Goal: Transaction & Acquisition: Download file/media

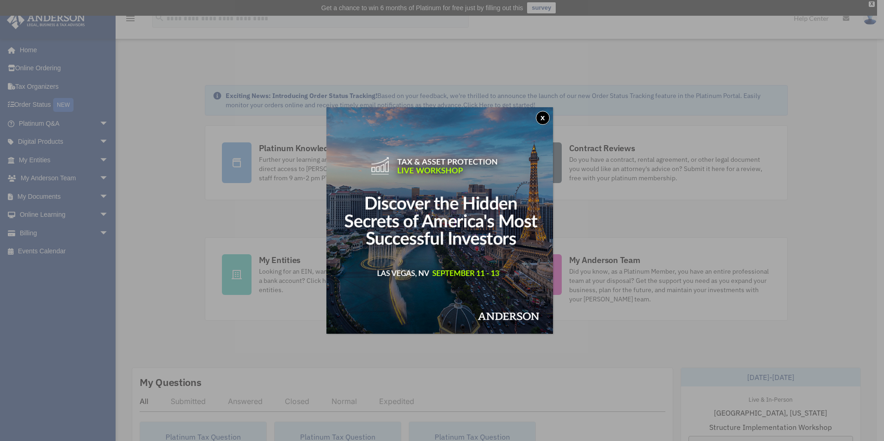
click at [544, 117] on button "x" at bounding box center [543, 118] width 14 height 14
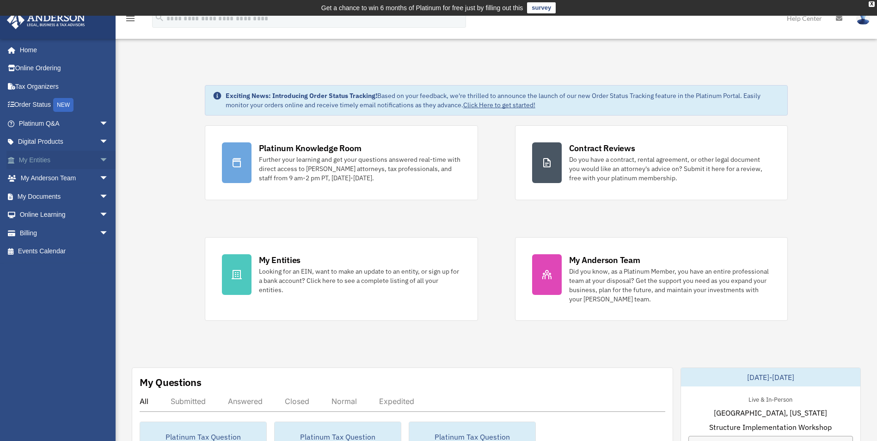
click at [45, 160] on link "My Entities arrow_drop_down" at bounding box center [64, 160] width 116 height 18
click at [99, 160] on span "arrow_drop_down" at bounding box center [108, 160] width 18 height 19
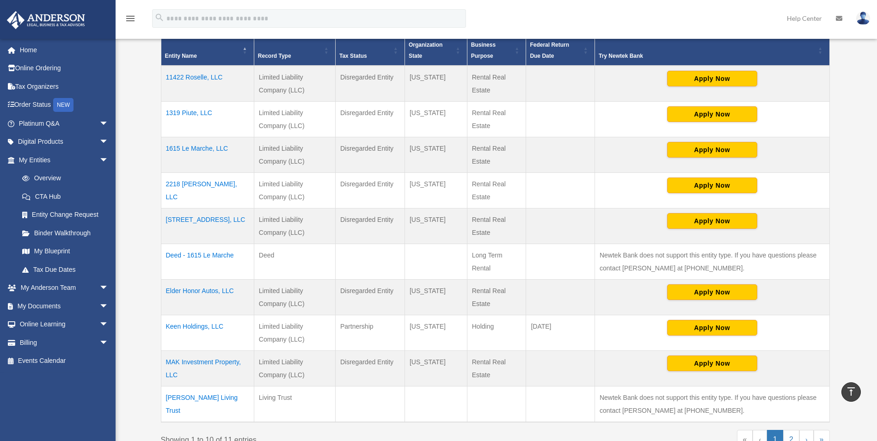
scroll to position [236, 0]
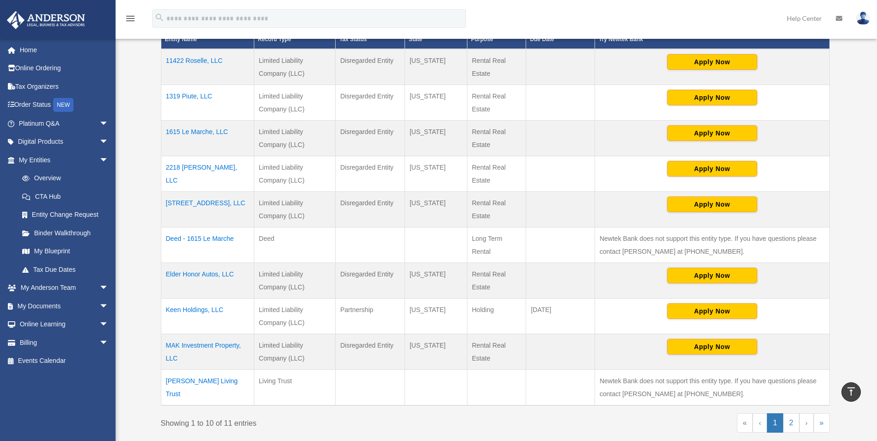
click at [191, 346] on td "MAK Investment Property, LLC" at bounding box center [207, 352] width 93 height 36
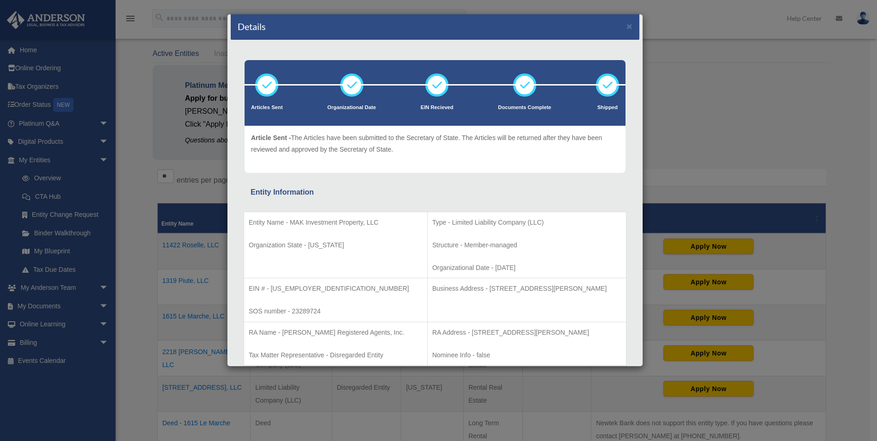
scroll to position [3, 0]
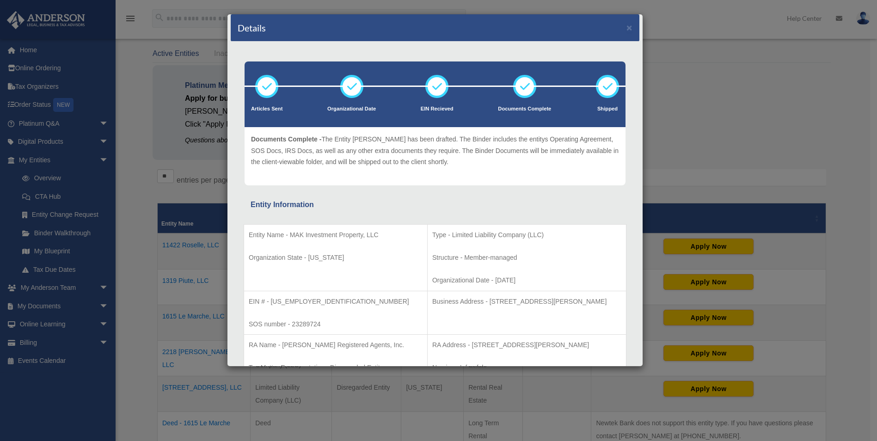
click at [172, 289] on div "Details × Articles Sent Organizational Date" at bounding box center [438, 220] width 877 height 441
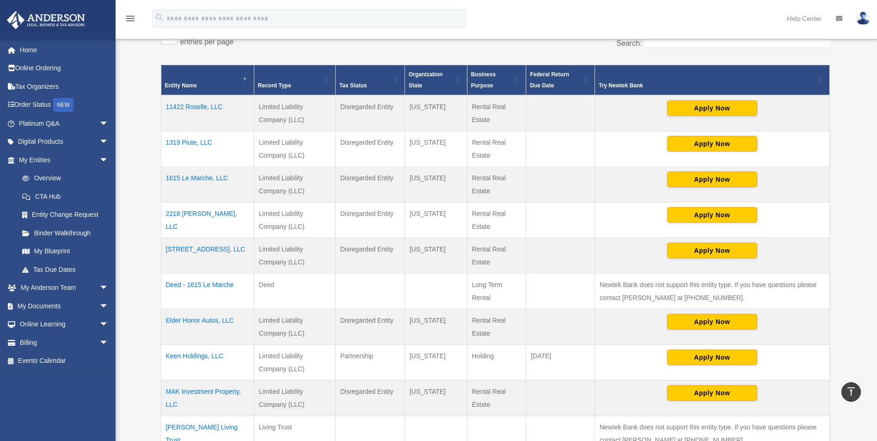
scroll to position [236, 0]
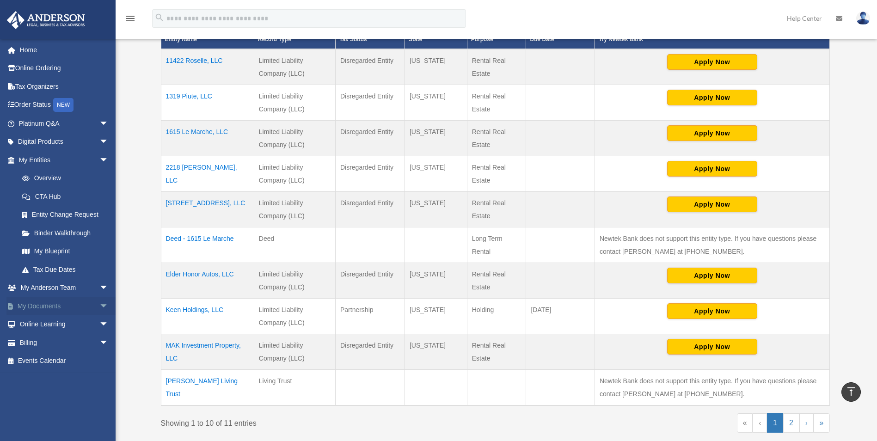
click at [62, 308] on link "My Documents arrow_drop_down" at bounding box center [64, 306] width 116 height 18
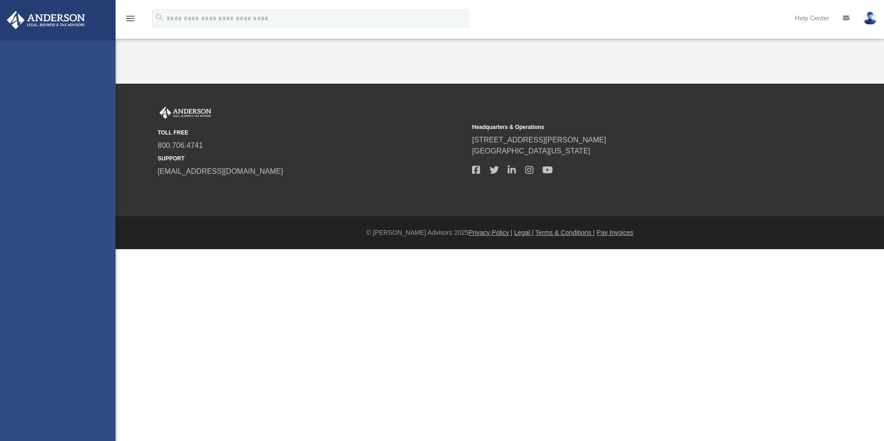
click at [98, 307] on div "[EMAIL_ADDRESS][DOMAIN_NAME] Sign Out [EMAIL_ADDRESS][DOMAIN_NAME] Home Online …" at bounding box center [58, 259] width 116 height 441
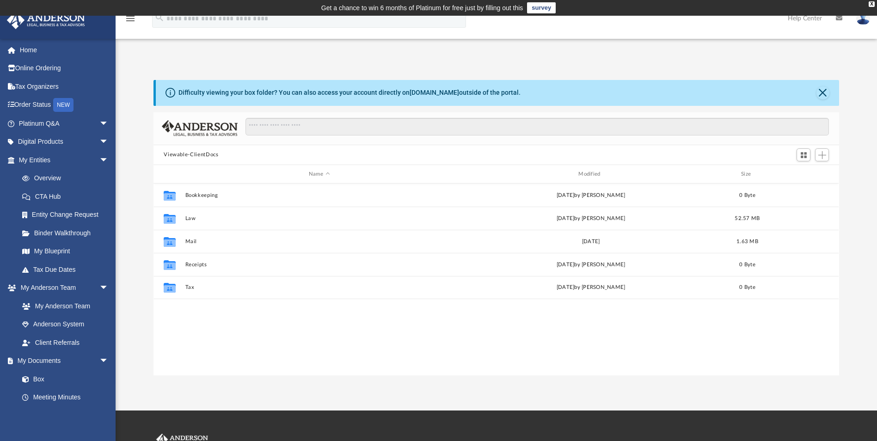
scroll to position [203, 679]
click at [53, 362] on link "My Documents arrow_drop_down" at bounding box center [64, 361] width 116 height 18
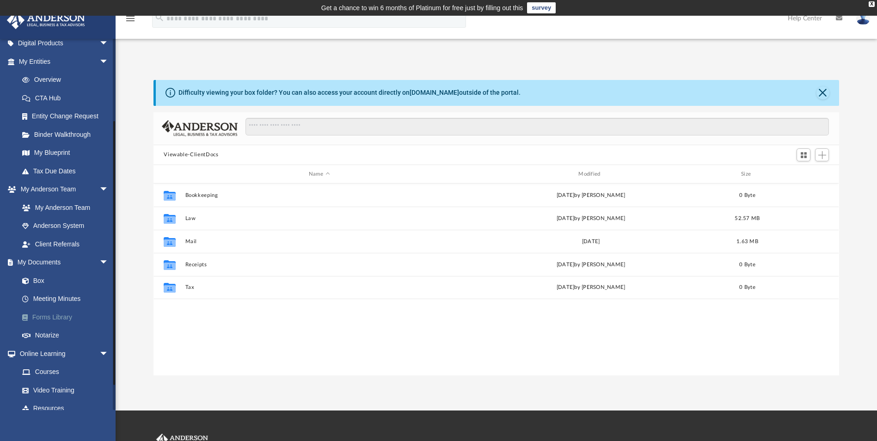
scroll to position [145, 0]
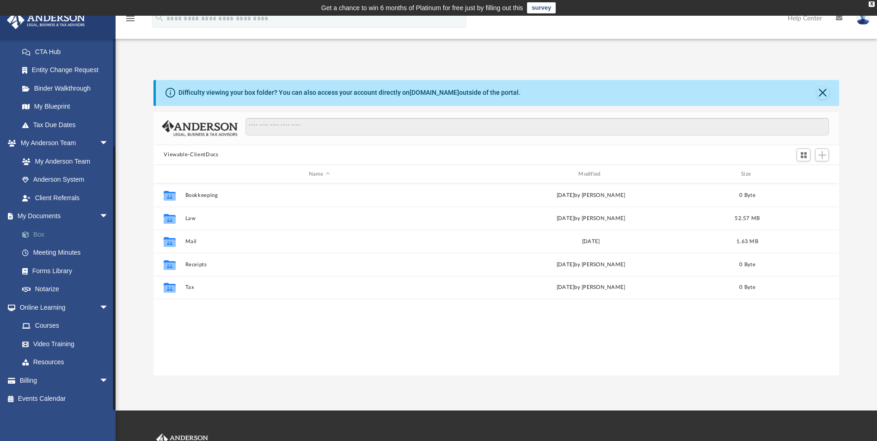
click at [48, 235] on link "Box" at bounding box center [68, 234] width 110 height 18
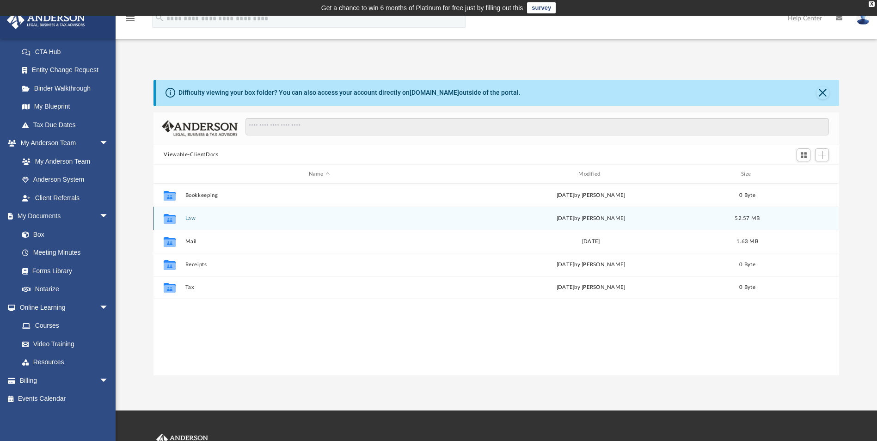
click at [193, 221] on button "Law" at bounding box center [319, 219] width 268 height 6
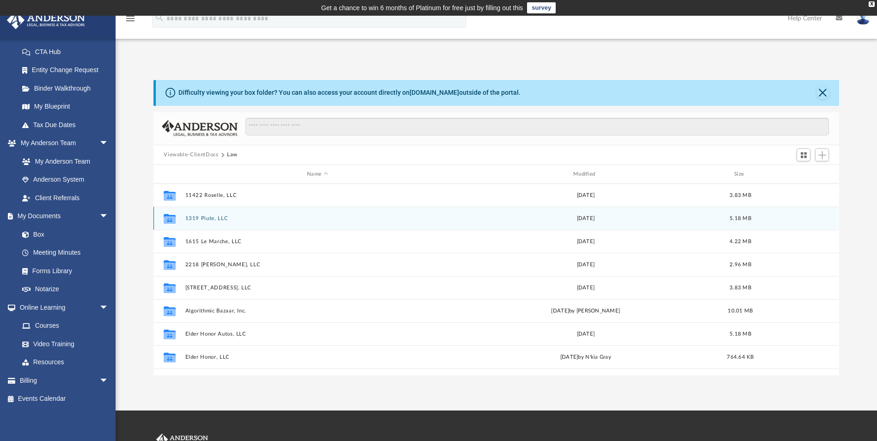
click at [193, 221] on button "1319 Piute, LLC" at bounding box center [317, 219] width 265 height 6
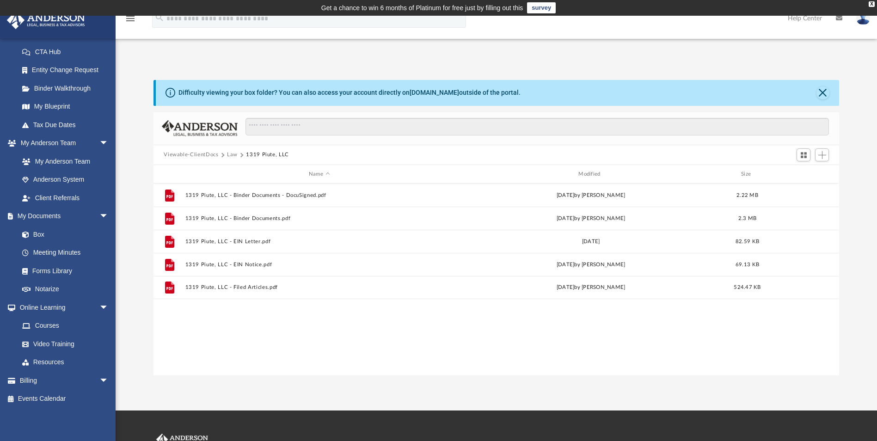
click at [200, 155] on button "Viewable-ClientDocs" at bounding box center [191, 155] width 55 height 8
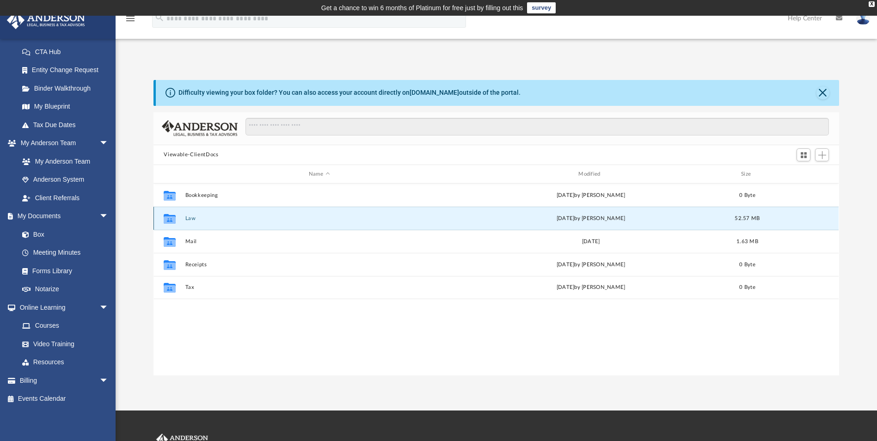
click at [191, 221] on button "Law" at bounding box center [319, 219] width 268 height 6
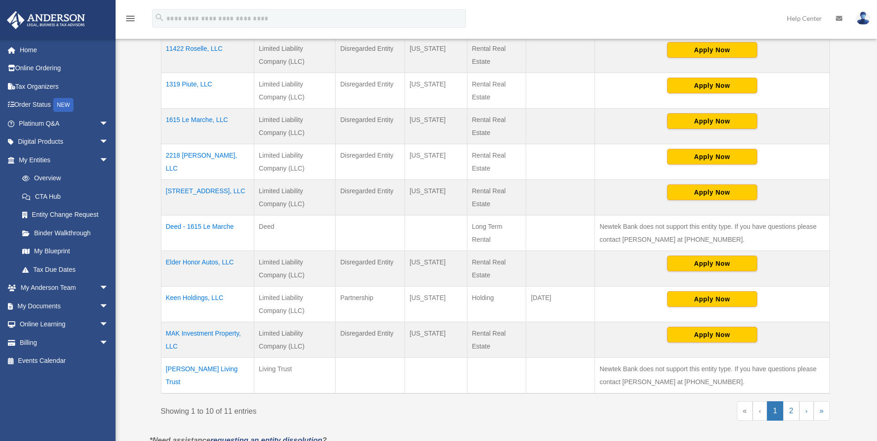
scroll to position [252, 0]
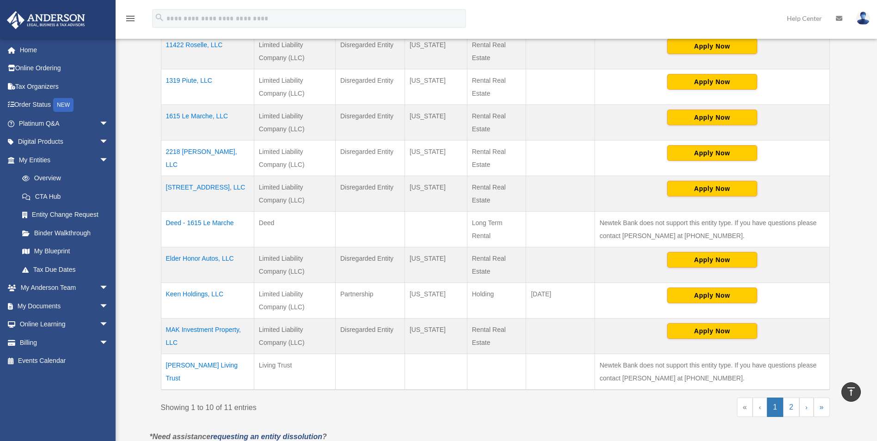
click at [191, 294] on td "Keen Holdings, LLC" at bounding box center [207, 301] width 93 height 36
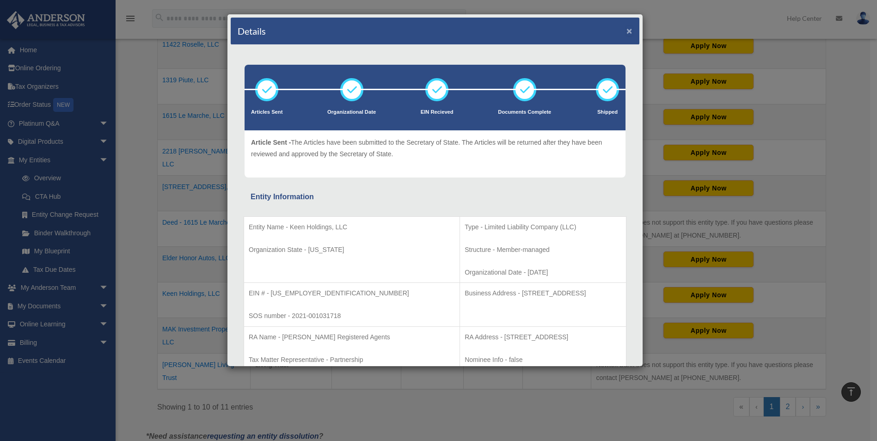
click at [627, 31] on button "×" at bounding box center [630, 31] width 6 height 10
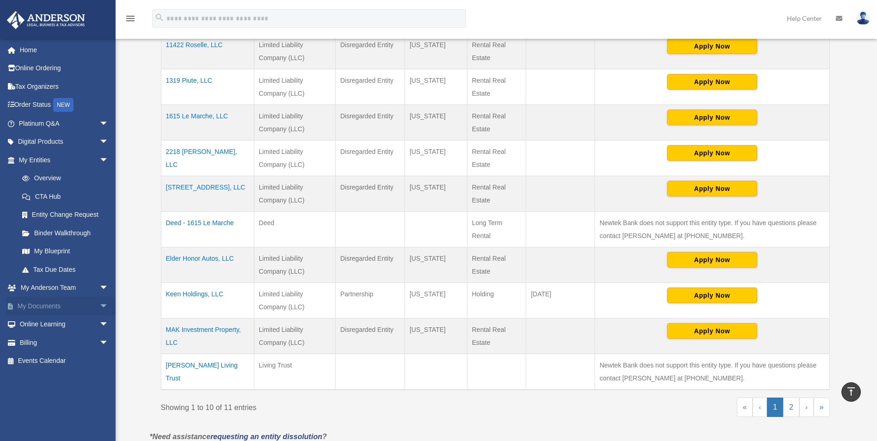
click at [55, 309] on link "My Documents arrow_drop_down" at bounding box center [64, 306] width 116 height 18
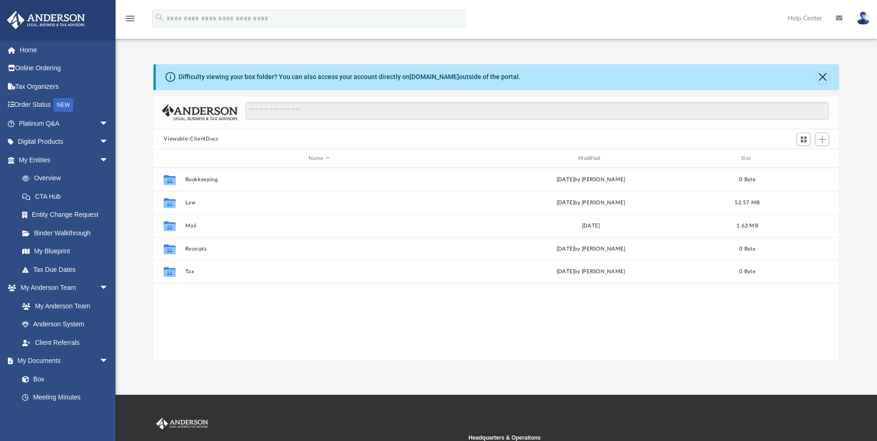
scroll to position [203, 679]
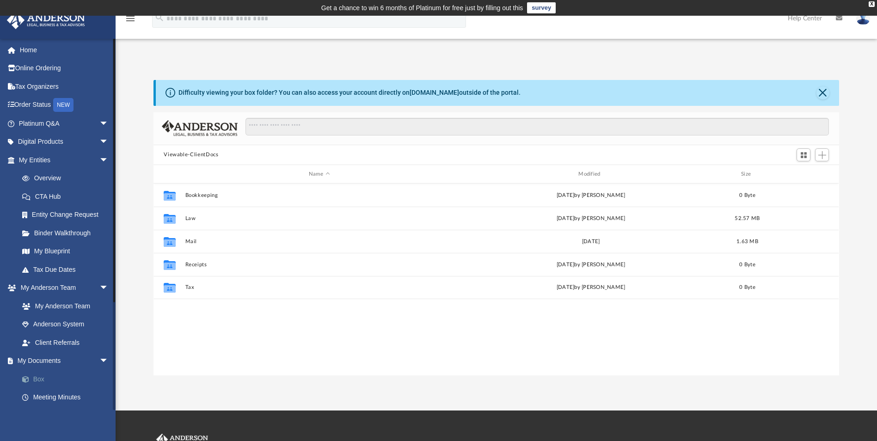
click at [38, 378] on link "Box" at bounding box center [68, 379] width 110 height 18
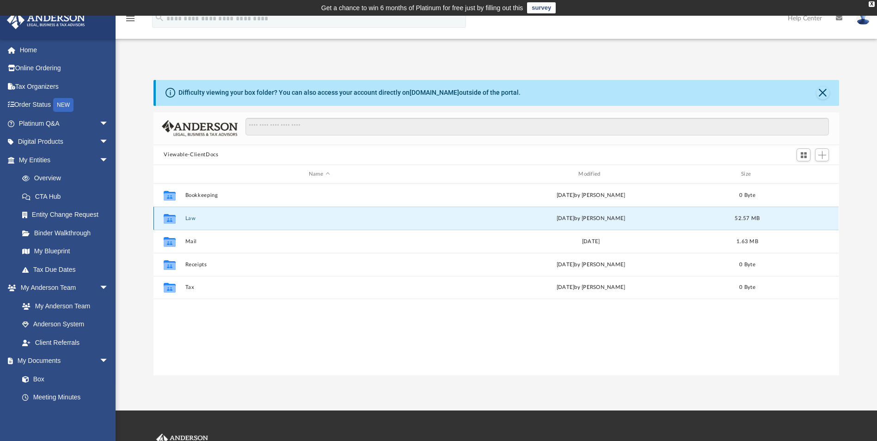
click at [193, 221] on button "Law" at bounding box center [319, 219] width 268 height 6
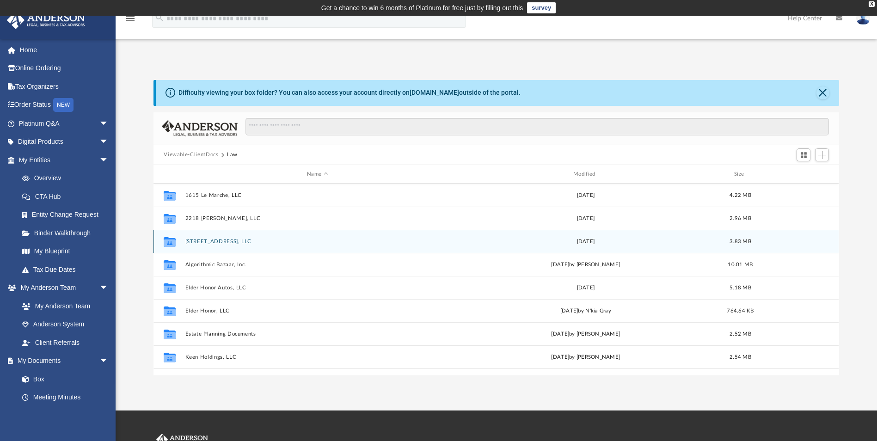
scroll to position [86, 0]
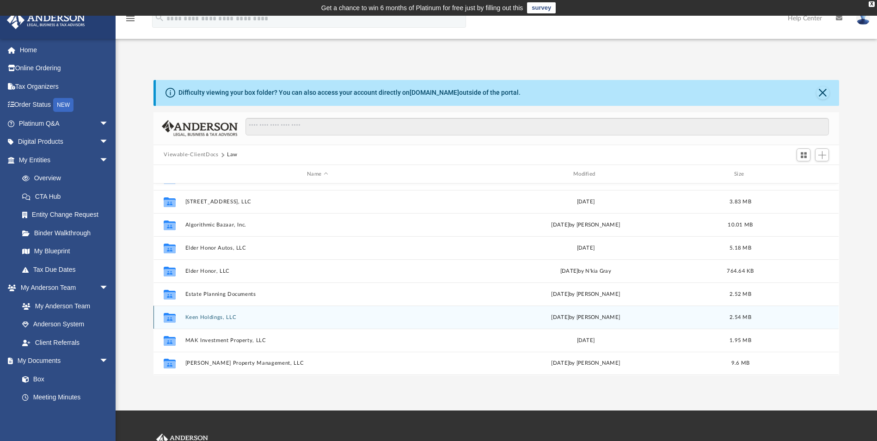
click at [207, 318] on button "Keen Holdings, LLC" at bounding box center [317, 317] width 265 height 6
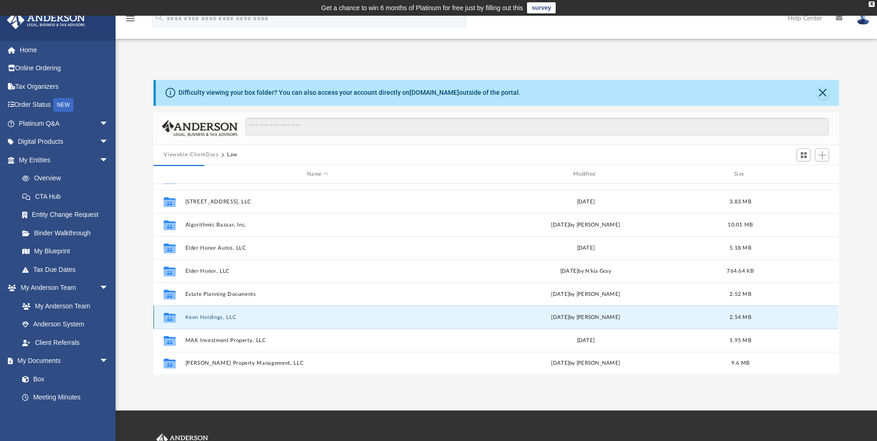
scroll to position [0, 0]
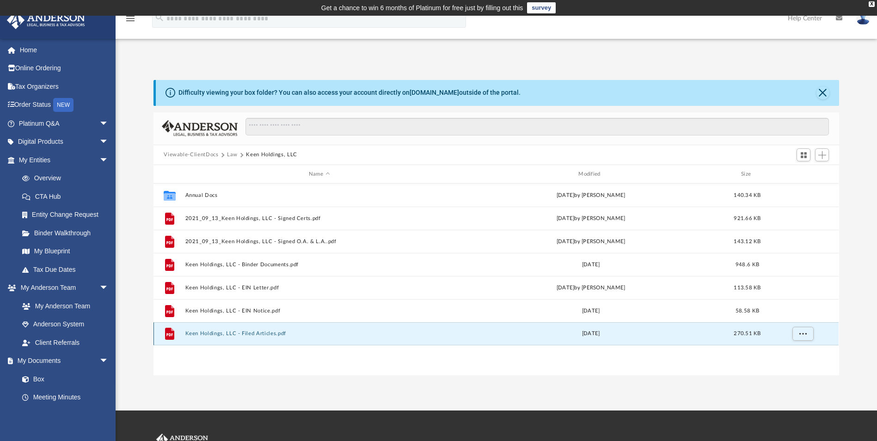
click at [218, 334] on button "Keen Holdings, LLC - Filed Articles.pdf" at bounding box center [319, 334] width 268 height 6
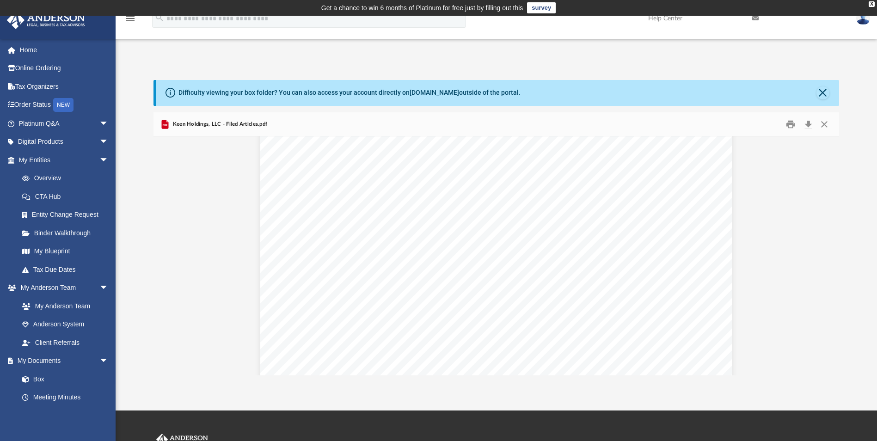
scroll to position [1888, 0]
click at [823, 127] on button "Close" at bounding box center [824, 124] width 17 height 14
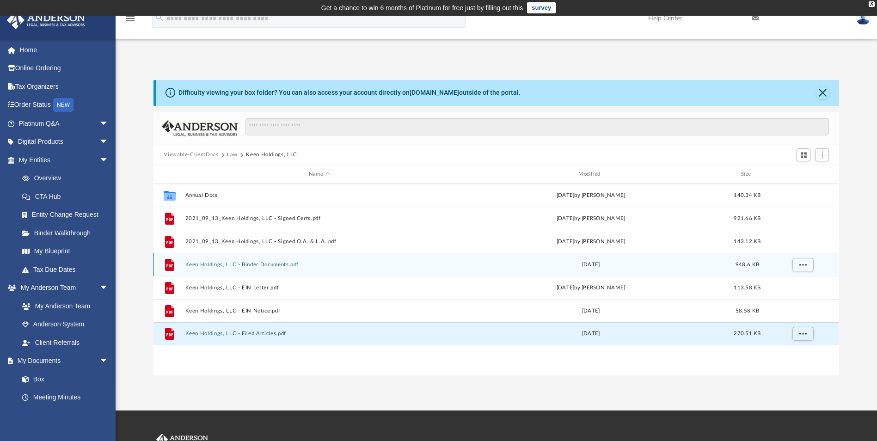
click at [223, 266] on button "Keen Holdings, LLC - Binder Documents.pdf" at bounding box center [319, 265] width 268 height 6
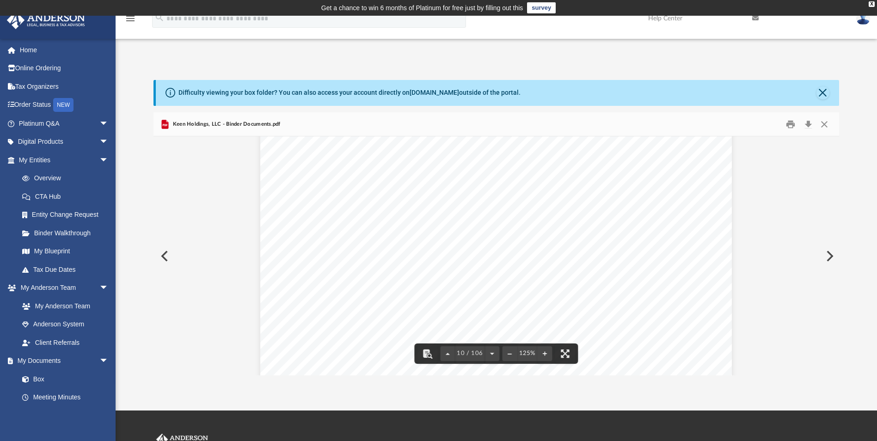
scroll to position [5735, 0]
click at [826, 126] on button "Close" at bounding box center [824, 124] width 17 height 14
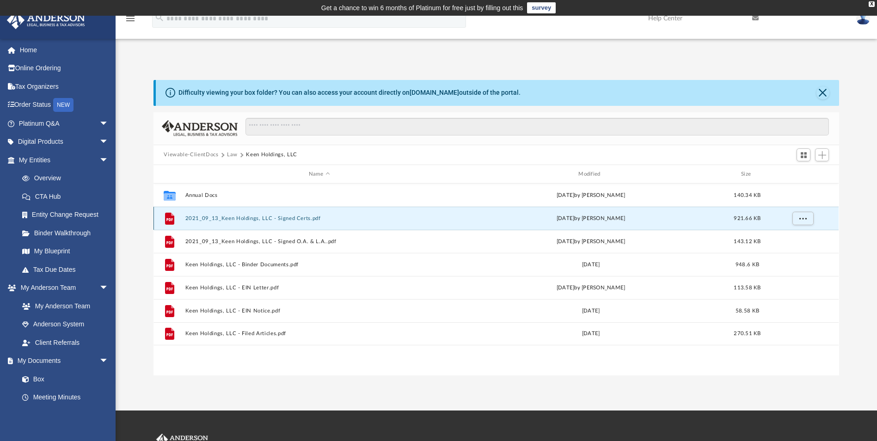
click at [292, 222] on button "2021_09_13_Keen Holdings, LLC - Signed Certs.pdf" at bounding box center [319, 219] width 268 height 6
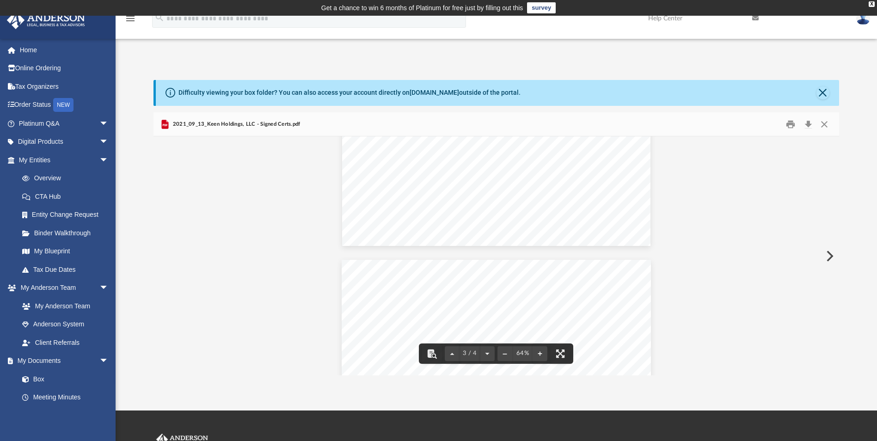
scroll to position [509, 0]
click at [827, 124] on button "Close" at bounding box center [824, 124] width 17 height 14
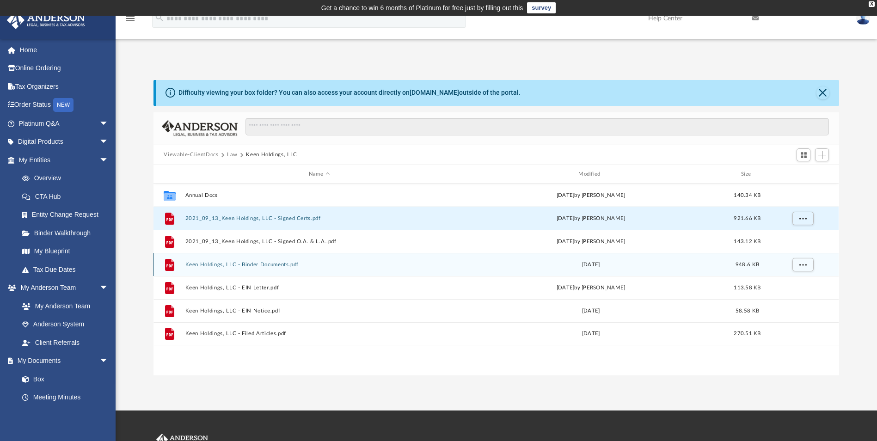
click at [240, 265] on button "Keen Holdings, LLC - Binder Documents.pdf" at bounding box center [319, 265] width 268 height 6
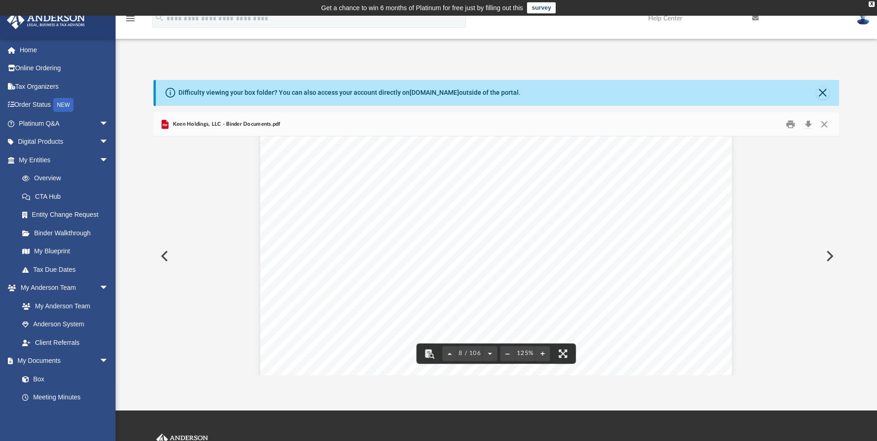
scroll to position [4486, 0]
click at [809, 126] on button "Download" at bounding box center [808, 124] width 17 height 14
click at [824, 123] on button "Close" at bounding box center [824, 124] width 17 height 14
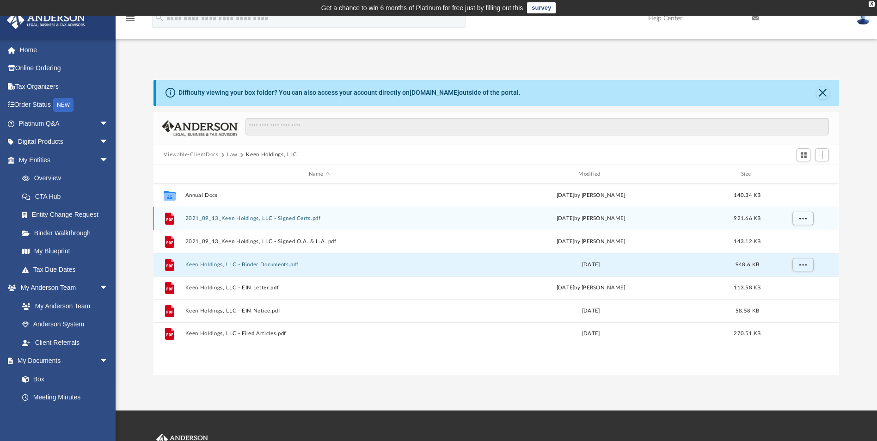
click at [240, 217] on button "2021_09_13_Keen Holdings, LLC - Signed Certs.pdf" at bounding box center [319, 219] width 268 height 6
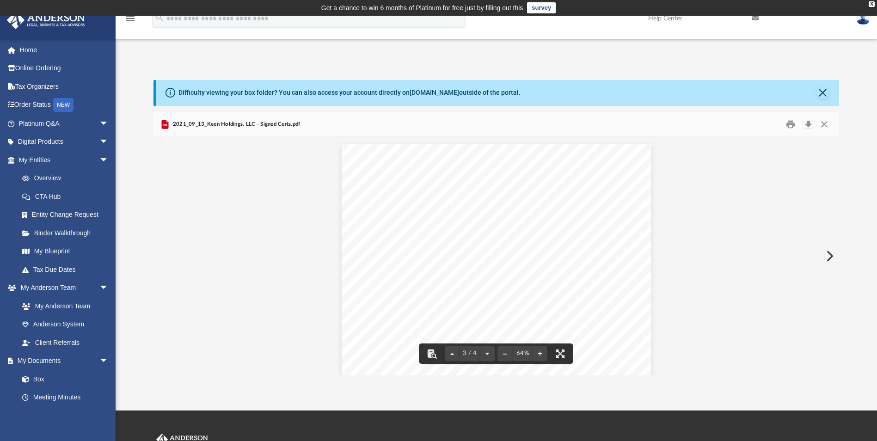
scroll to position [501, 0]
click at [807, 123] on button "Download" at bounding box center [808, 124] width 17 height 14
click at [825, 125] on button "Close" at bounding box center [824, 124] width 17 height 14
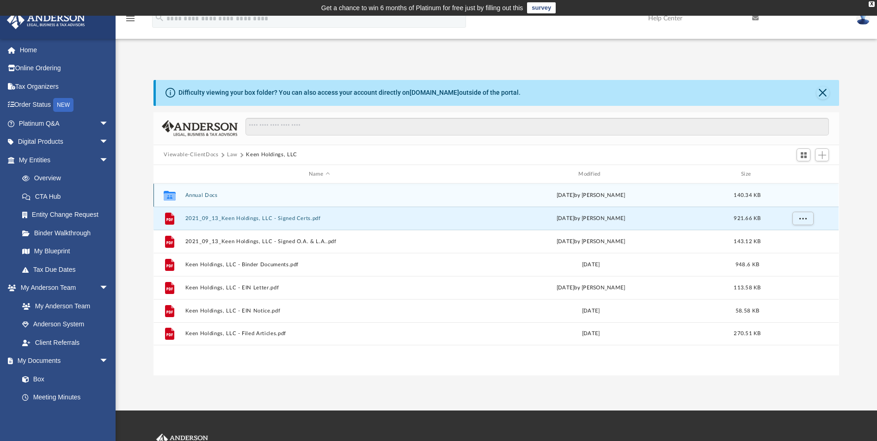
click at [208, 196] on button "Annual Docs" at bounding box center [319, 195] width 268 height 6
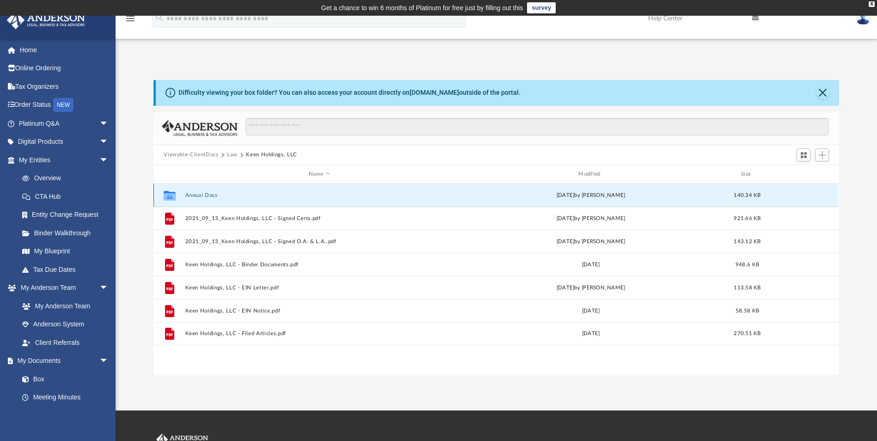
click at [208, 196] on button "Annual Docs" at bounding box center [319, 195] width 268 height 6
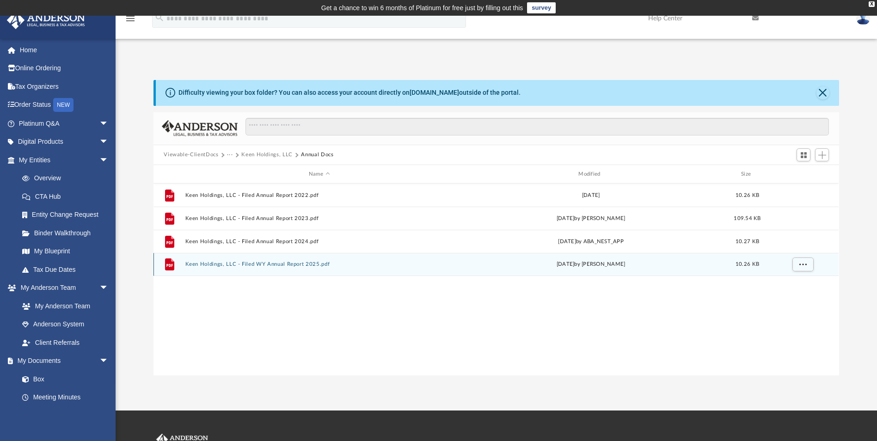
click at [194, 265] on button "Keen Holdings, LLC - Filed WY Annual Report 2025.pdf" at bounding box center [319, 265] width 268 height 6
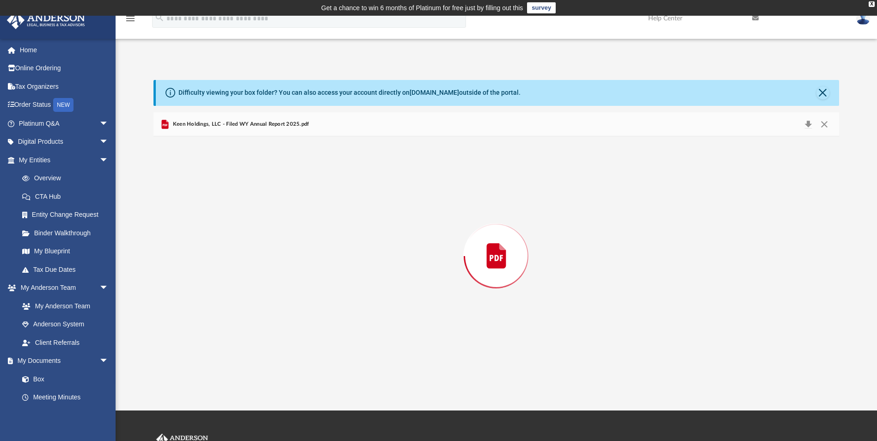
click at [194, 265] on div "Preview" at bounding box center [496, 255] width 685 height 239
click at [825, 124] on button "Close" at bounding box center [824, 124] width 17 height 14
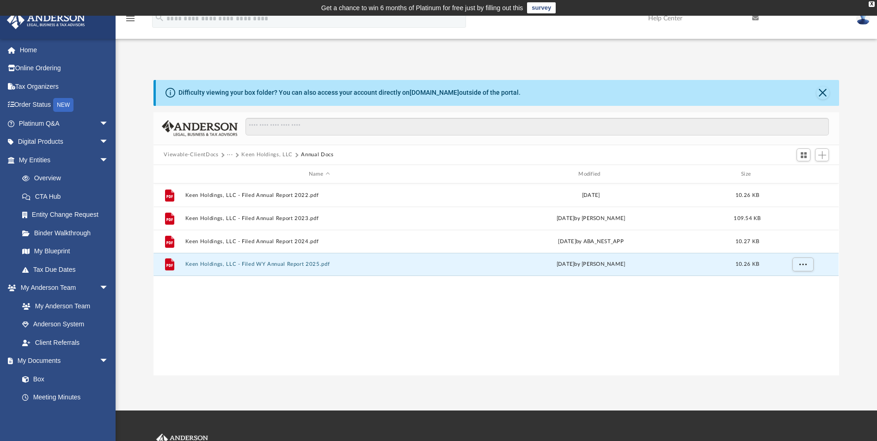
click at [191, 155] on button "Viewable-ClientDocs" at bounding box center [191, 155] width 55 height 8
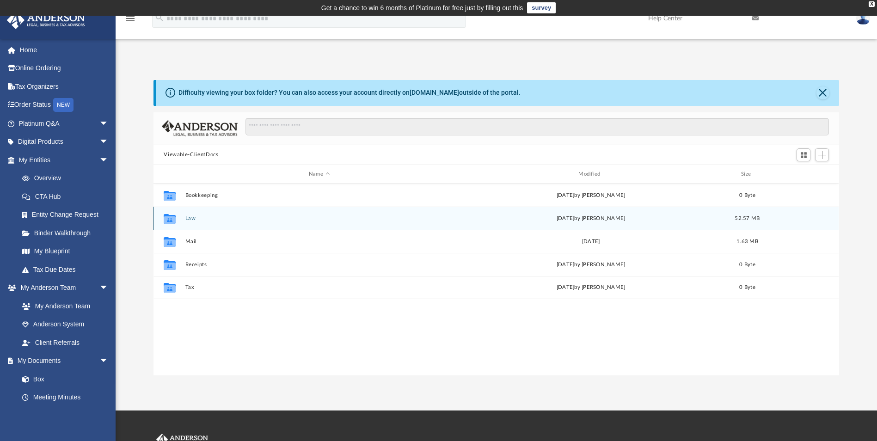
click at [185, 221] on button "Law" at bounding box center [319, 219] width 268 height 6
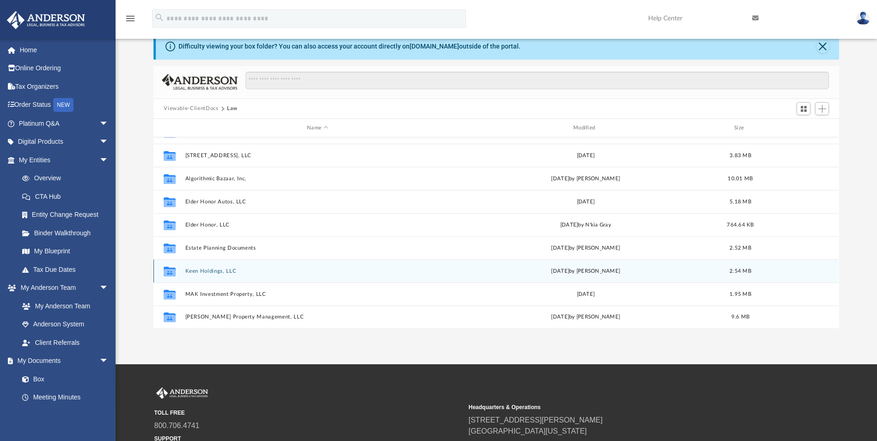
scroll to position [92, 0]
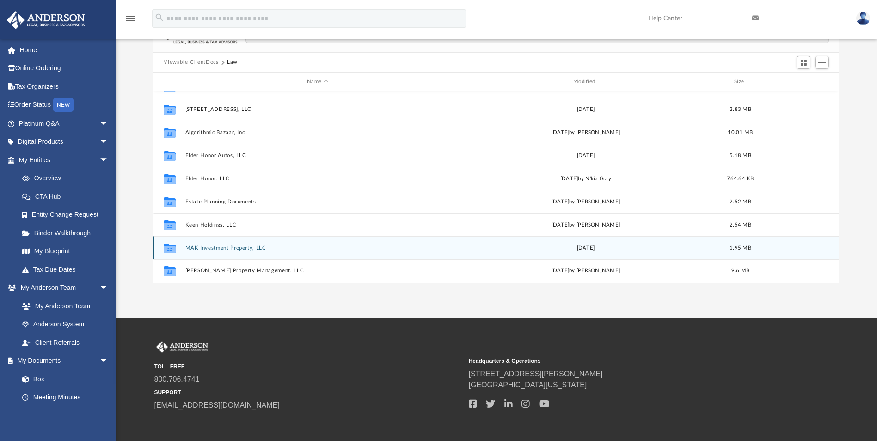
click at [191, 247] on button "MAK Investment Property, LLC" at bounding box center [317, 248] width 265 height 6
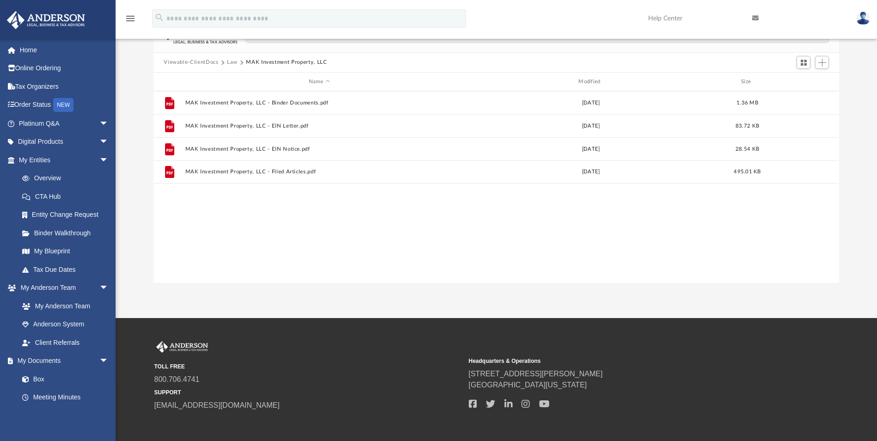
scroll to position [0, 0]
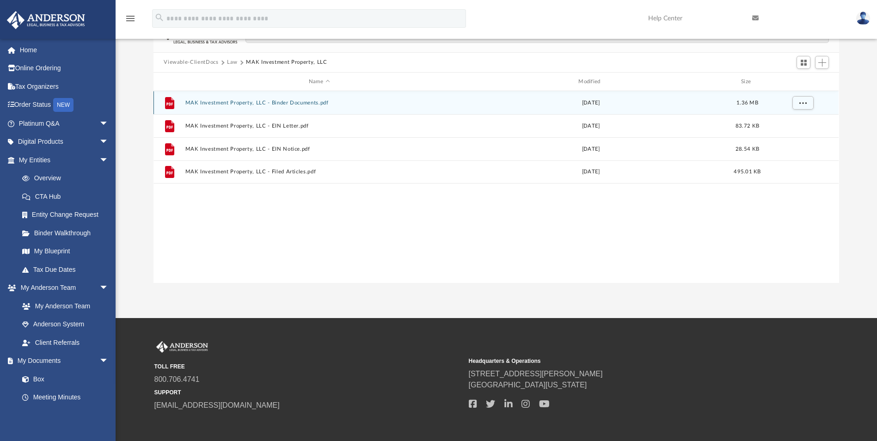
click at [230, 104] on button "MAK Investment Property, LLC - Binder Documents.pdf" at bounding box center [319, 103] width 268 height 6
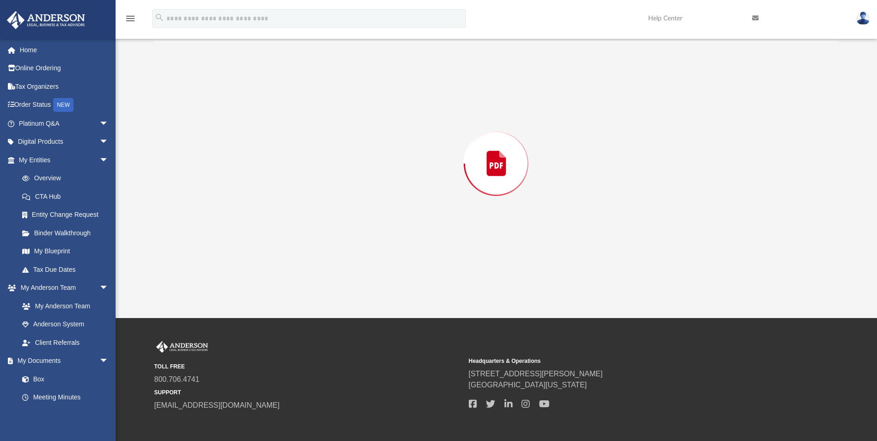
click at [230, 104] on div "Preview" at bounding box center [496, 163] width 685 height 239
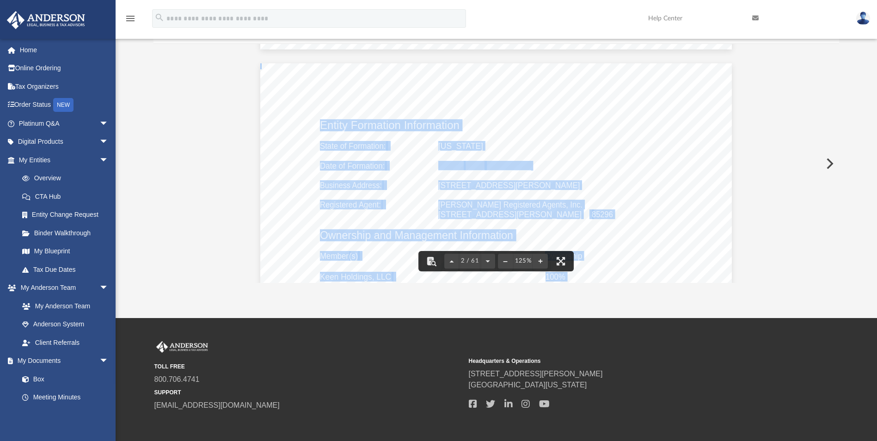
scroll to position [694, 0]
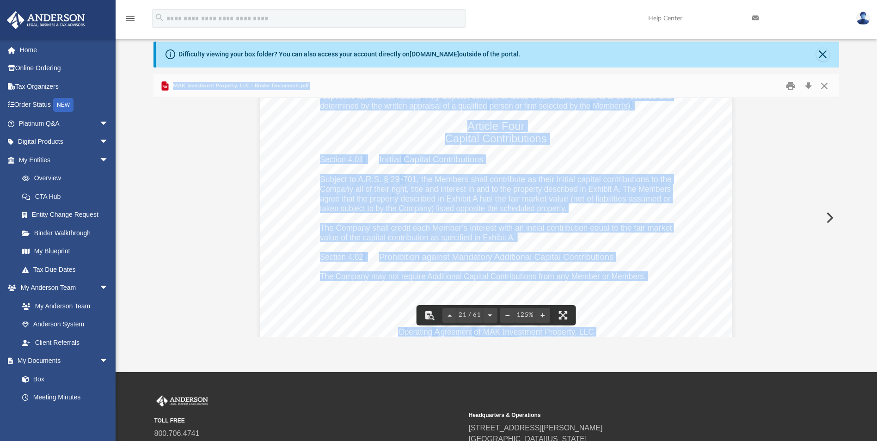
scroll to position [33, 0]
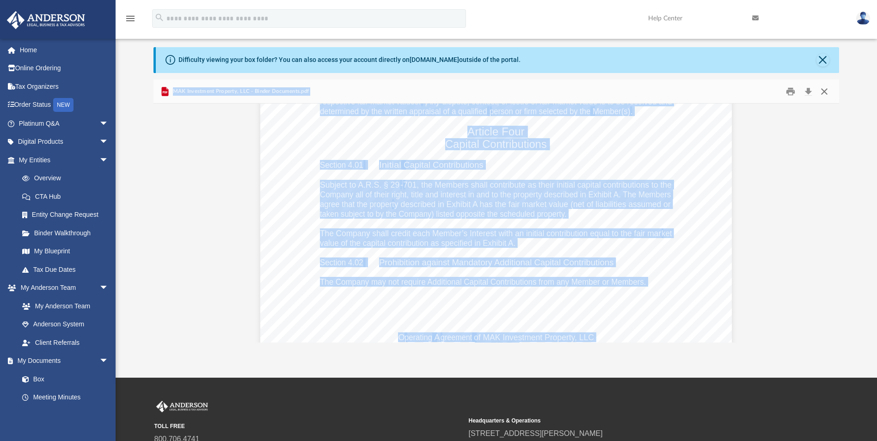
click at [823, 92] on button "Close" at bounding box center [824, 91] width 17 height 14
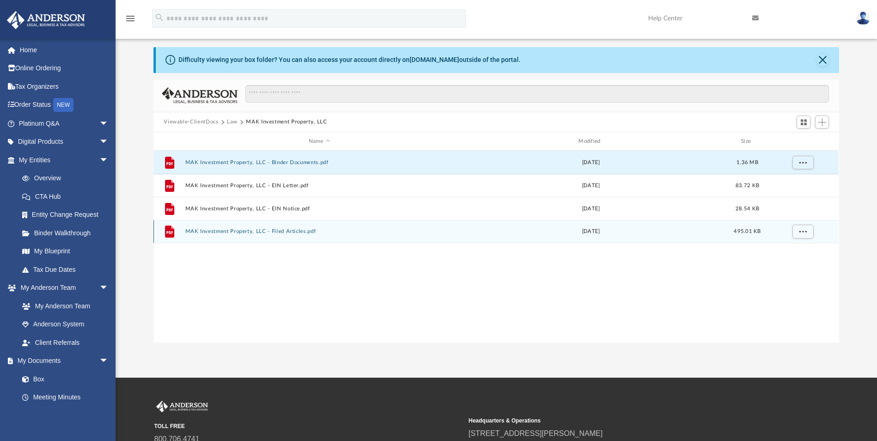
click at [221, 230] on button "MAK Investment Property, LLC - Filed Articles.pdf" at bounding box center [319, 232] width 268 height 6
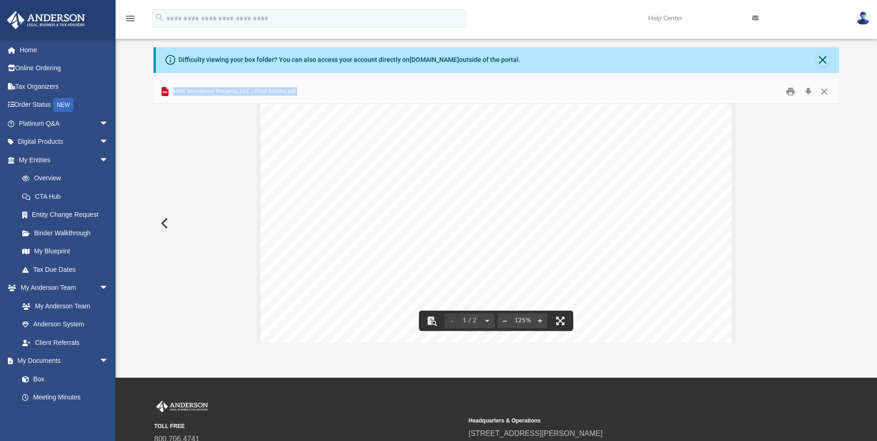
scroll to position [0, 0]
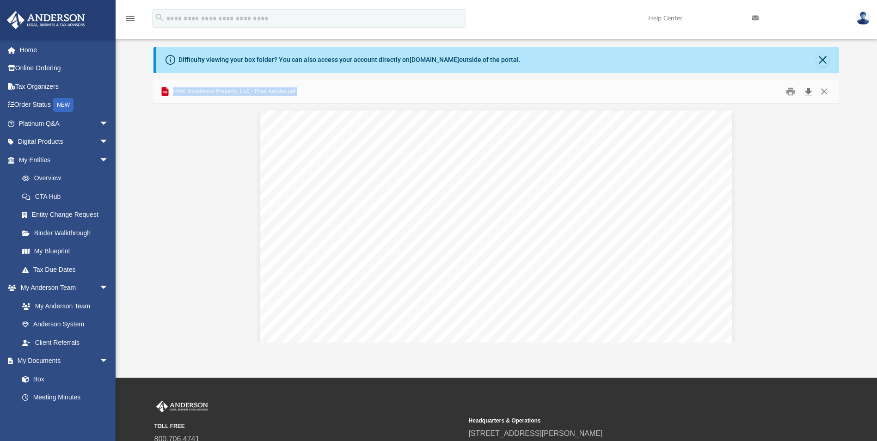
click at [808, 93] on button "Download" at bounding box center [808, 91] width 17 height 14
click at [824, 94] on button "Close" at bounding box center [824, 91] width 17 height 14
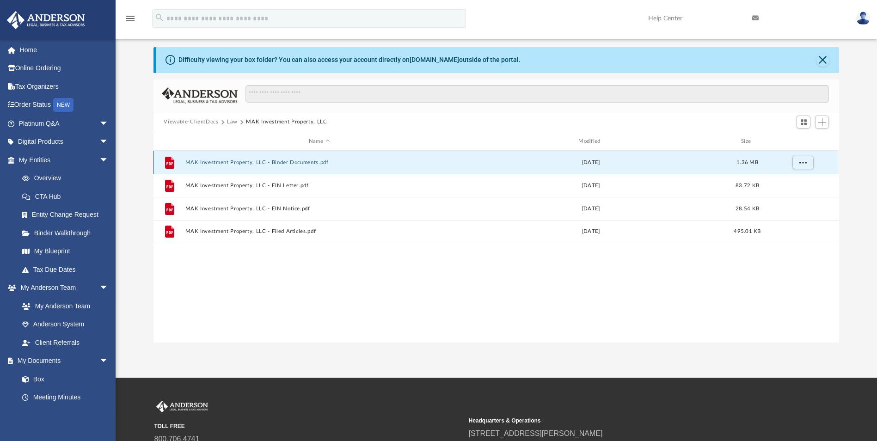
click at [251, 165] on button "MAK Investment Property, LLC - Binder Documents.pdf" at bounding box center [319, 163] width 268 height 6
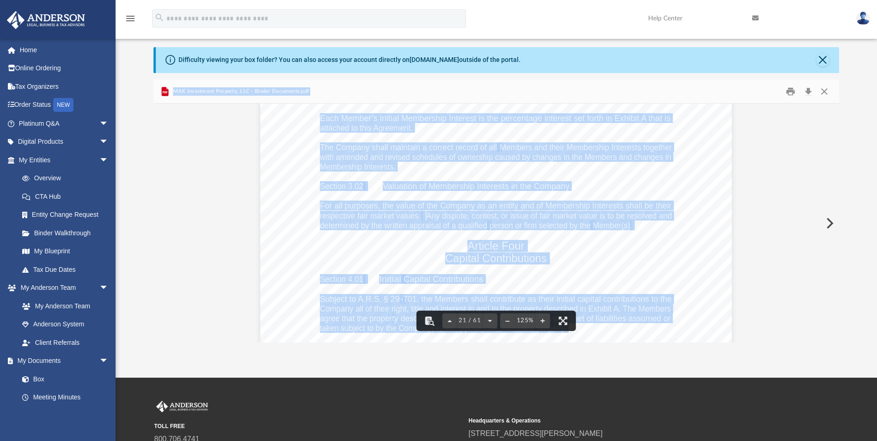
scroll to position [12718, 0]
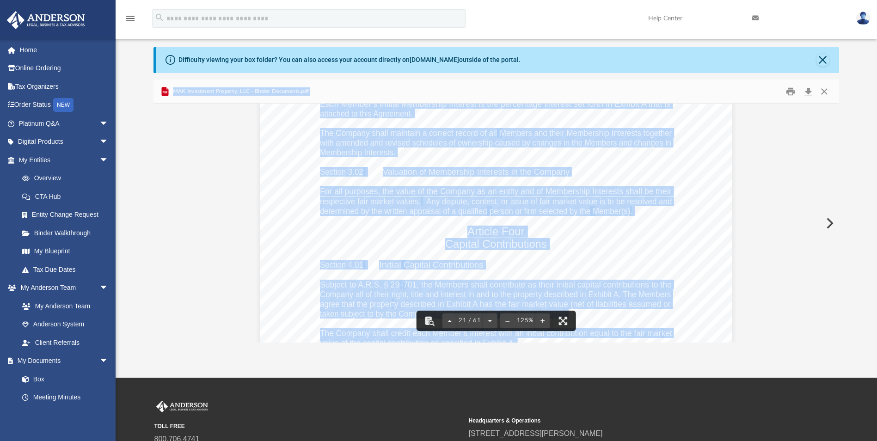
click at [510, 290] on span "Company all of their right, title and interest in and to the property described…" at bounding box center [495, 294] width 351 height 8
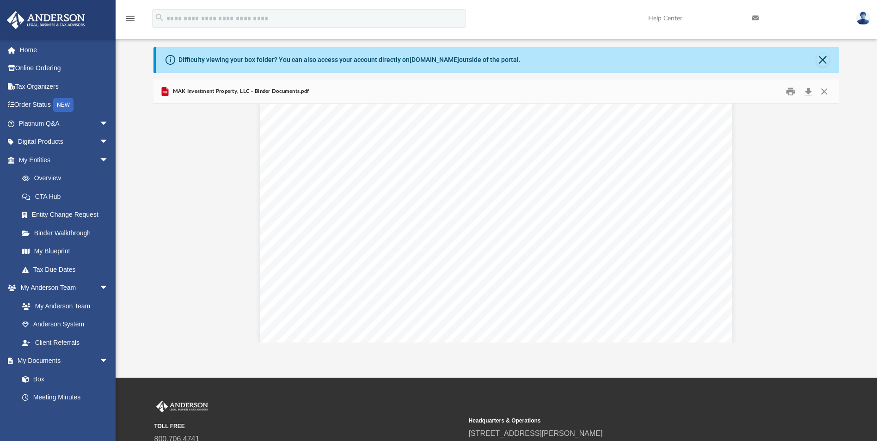
scroll to position [912, 0]
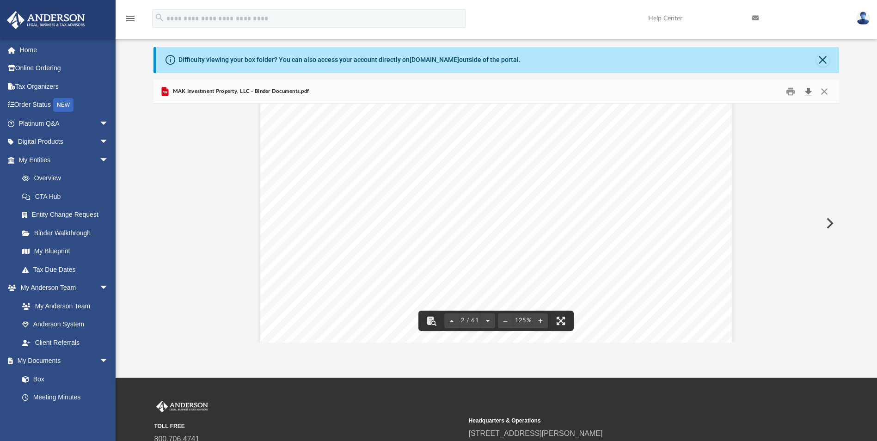
click at [812, 90] on button "Download" at bounding box center [808, 91] width 17 height 14
